Goal: Task Accomplishment & Management: Manage account settings

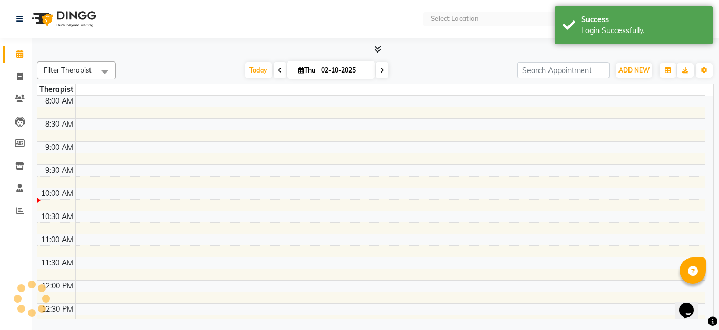
select select "en"
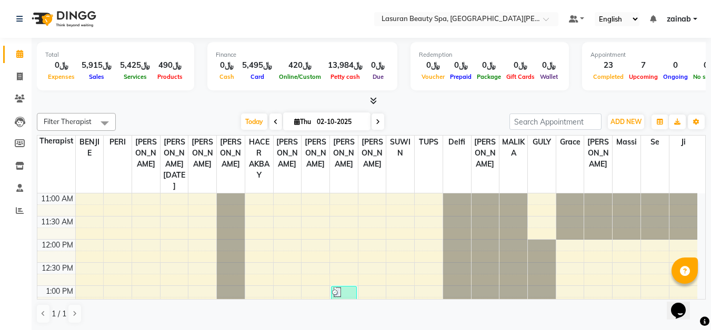
drag, startPoint x: 687, startPoint y: 1, endPoint x: 404, endPoint y: 106, distance: 301.4
click at [404, 106] on div at bounding box center [371, 101] width 669 height 11
click at [694, 19] on link "zainab" at bounding box center [681, 19] width 31 height 11
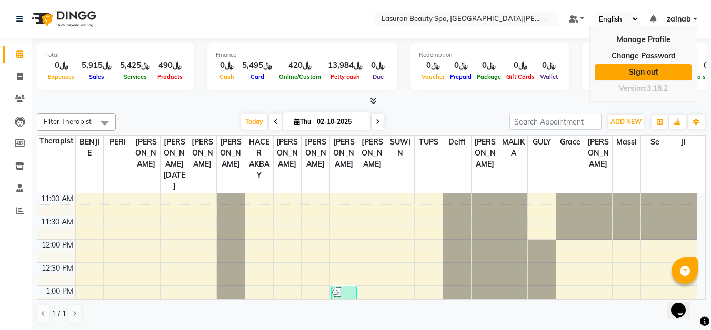
click at [625, 77] on link "Sign out" at bounding box center [643, 72] width 96 height 16
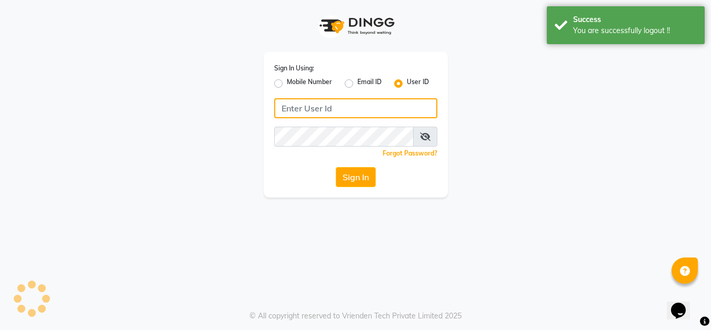
type input "[EMAIL_ADDRESS][DOMAIN_NAME]"
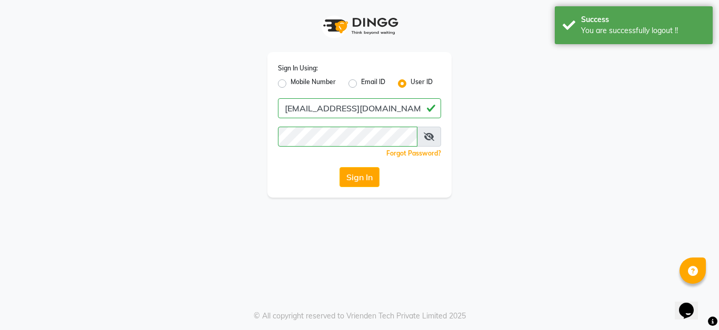
click at [361, 83] on label "Email ID" at bounding box center [373, 83] width 24 height 13
click at [361, 83] on input "Email ID" at bounding box center [364, 80] width 7 height 7
radio input "true"
radio input "false"
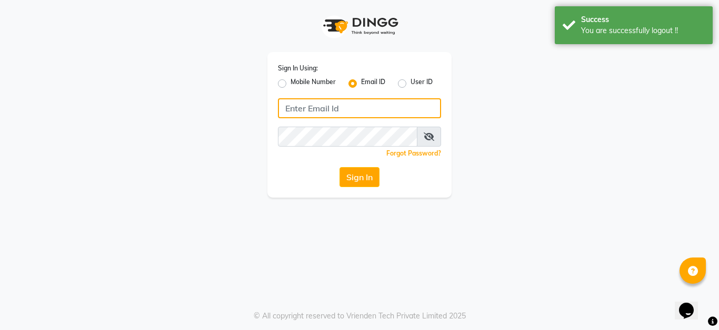
click at [358, 103] on input "Username" at bounding box center [359, 108] width 163 height 20
type input "ئ"
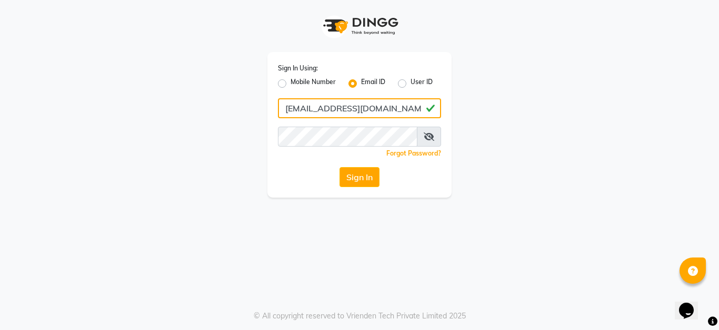
type input "[EMAIL_ADDRESS][DOMAIN_NAME]"
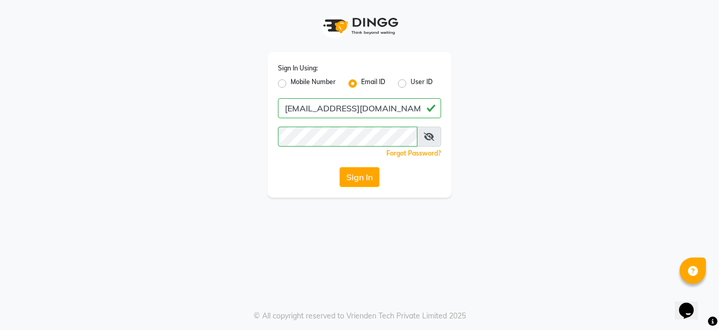
click at [428, 144] on span at bounding box center [429, 137] width 24 height 20
click at [426, 140] on icon at bounding box center [428, 137] width 11 height 8
click at [358, 176] on button "Sign In" at bounding box center [359, 177] width 40 height 20
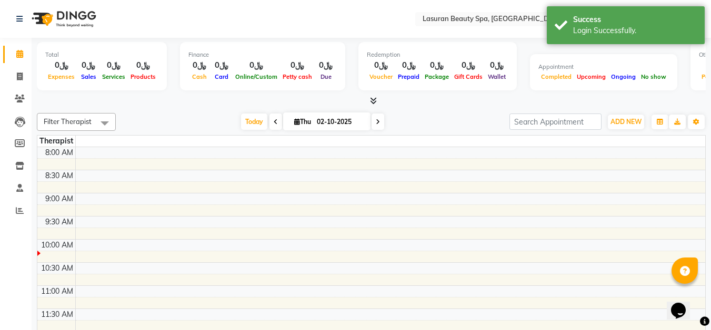
select select "en"
